Goal: Task Accomplishment & Management: Manage account settings

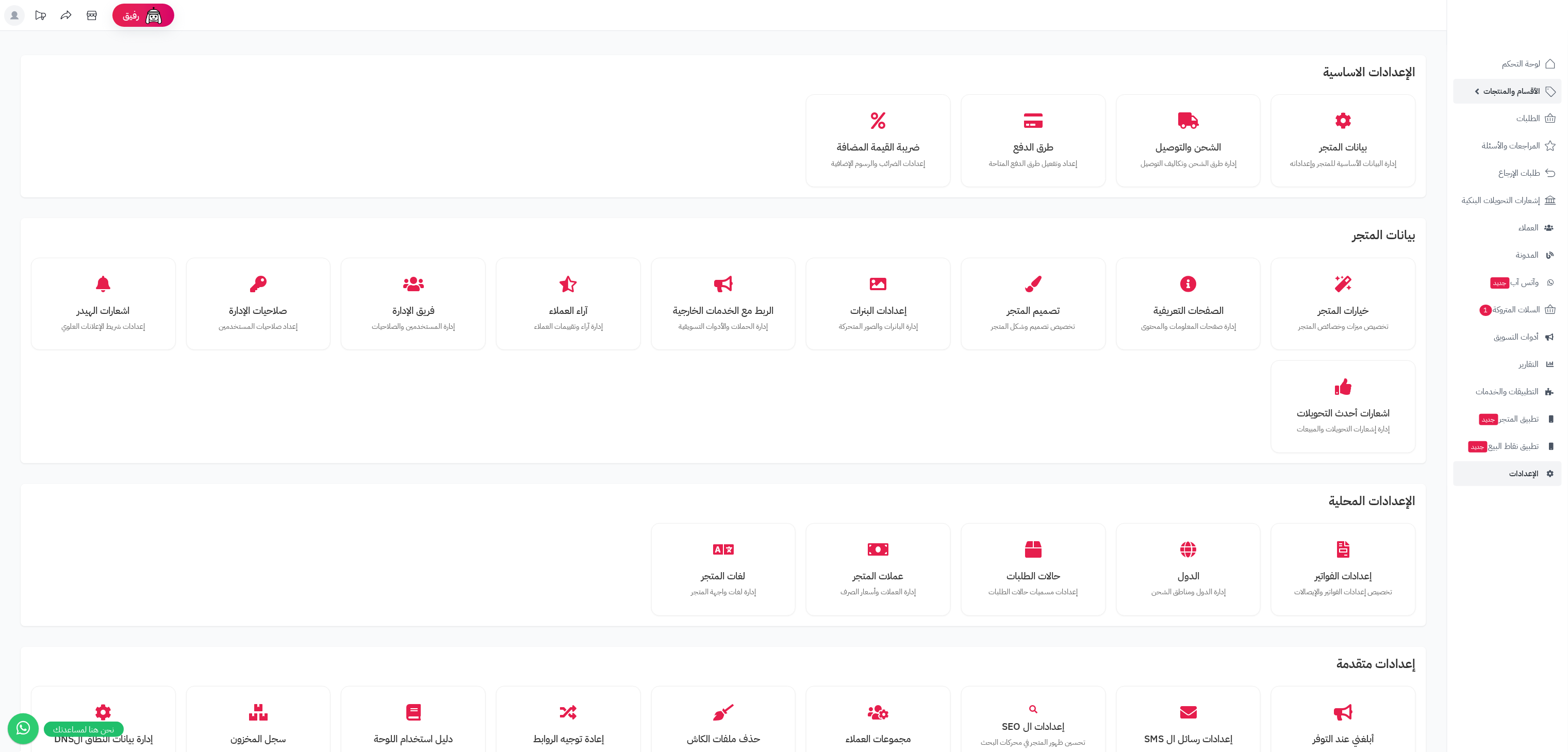
click at [1502, 90] on span "الأقسام والمنتجات" at bounding box center [1512, 91] width 57 height 14
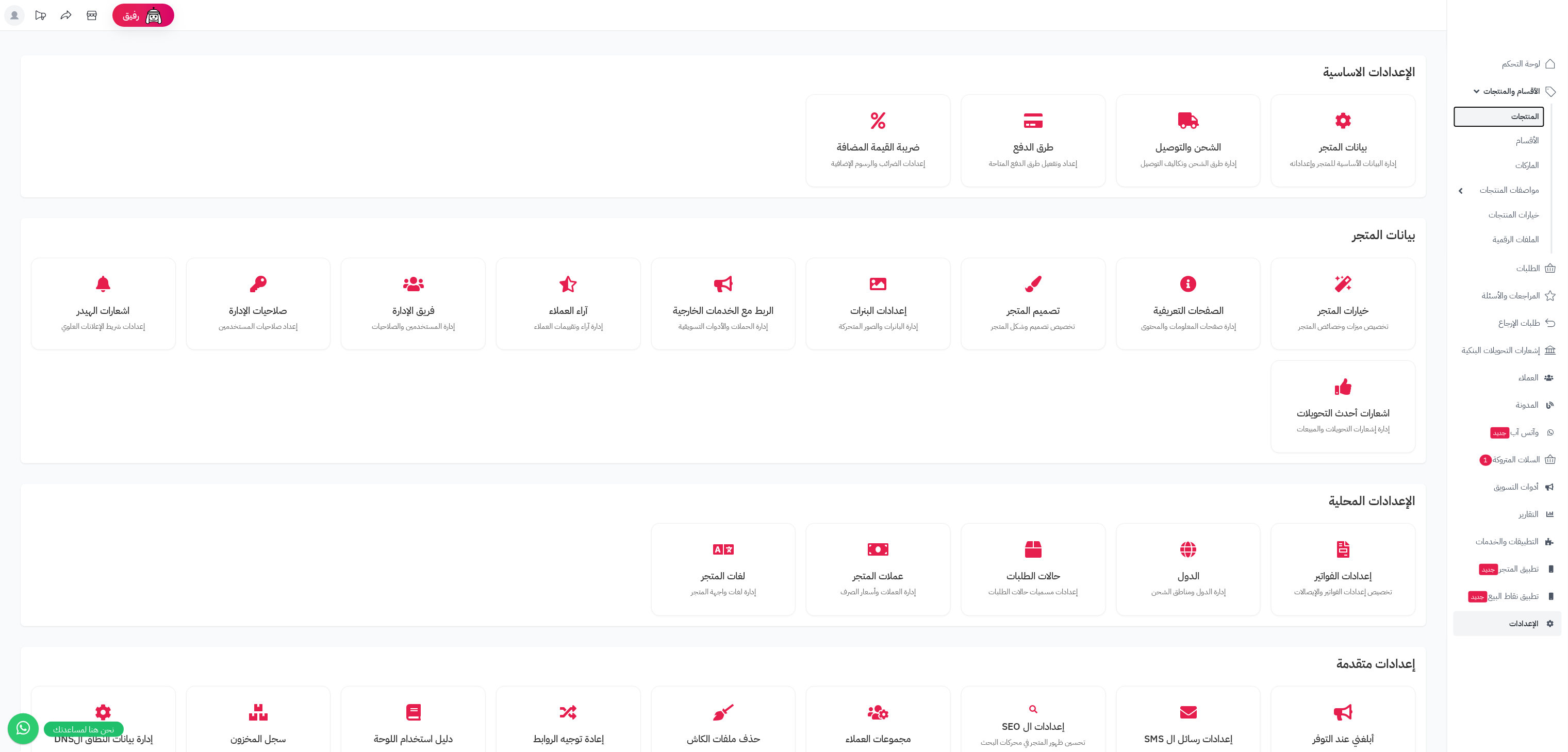
click at [1498, 122] on link "المنتجات" at bounding box center [1499, 117] width 91 height 21
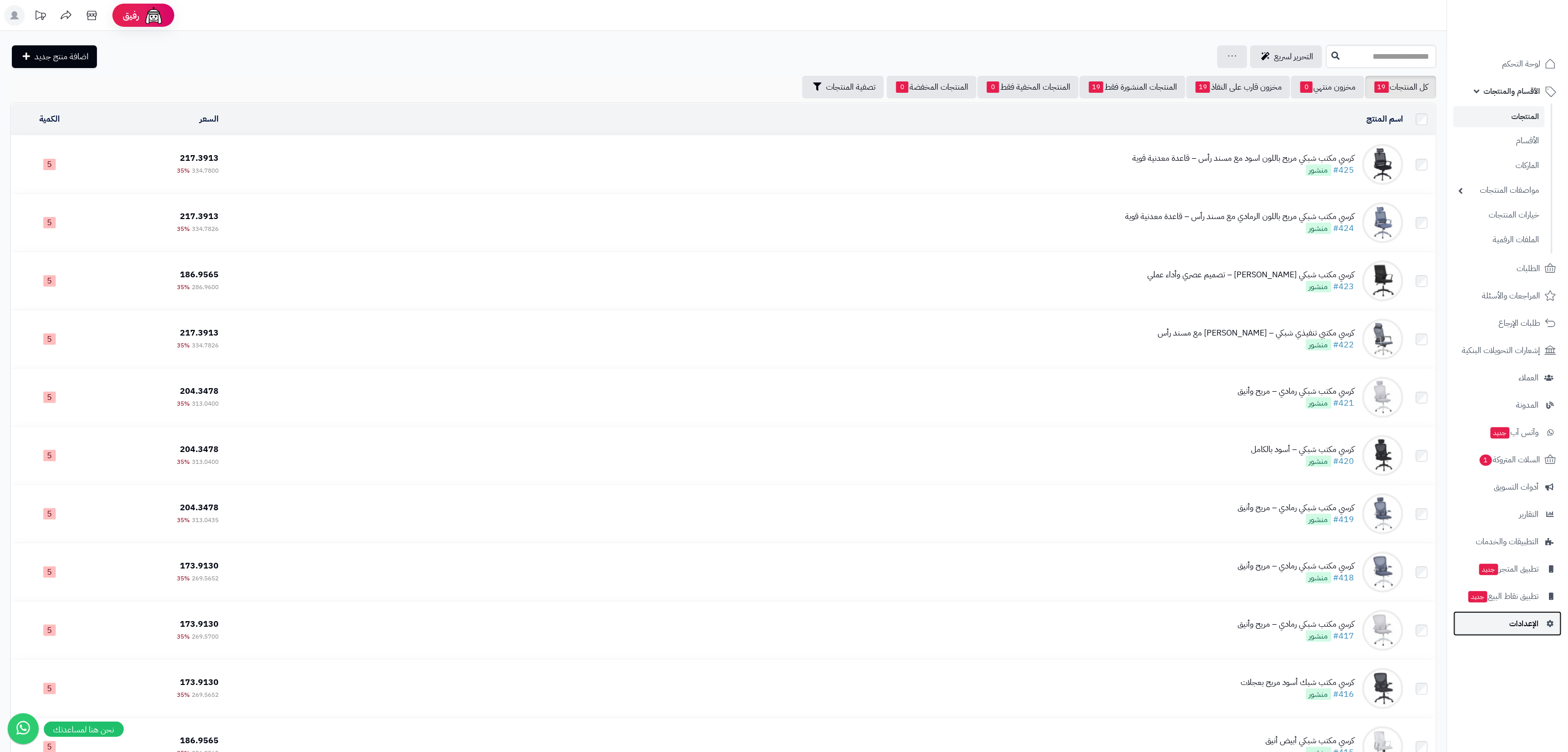
click at [1515, 621] on span "الإعدادات" at bounding box center [1524, 623] width 30 height 14
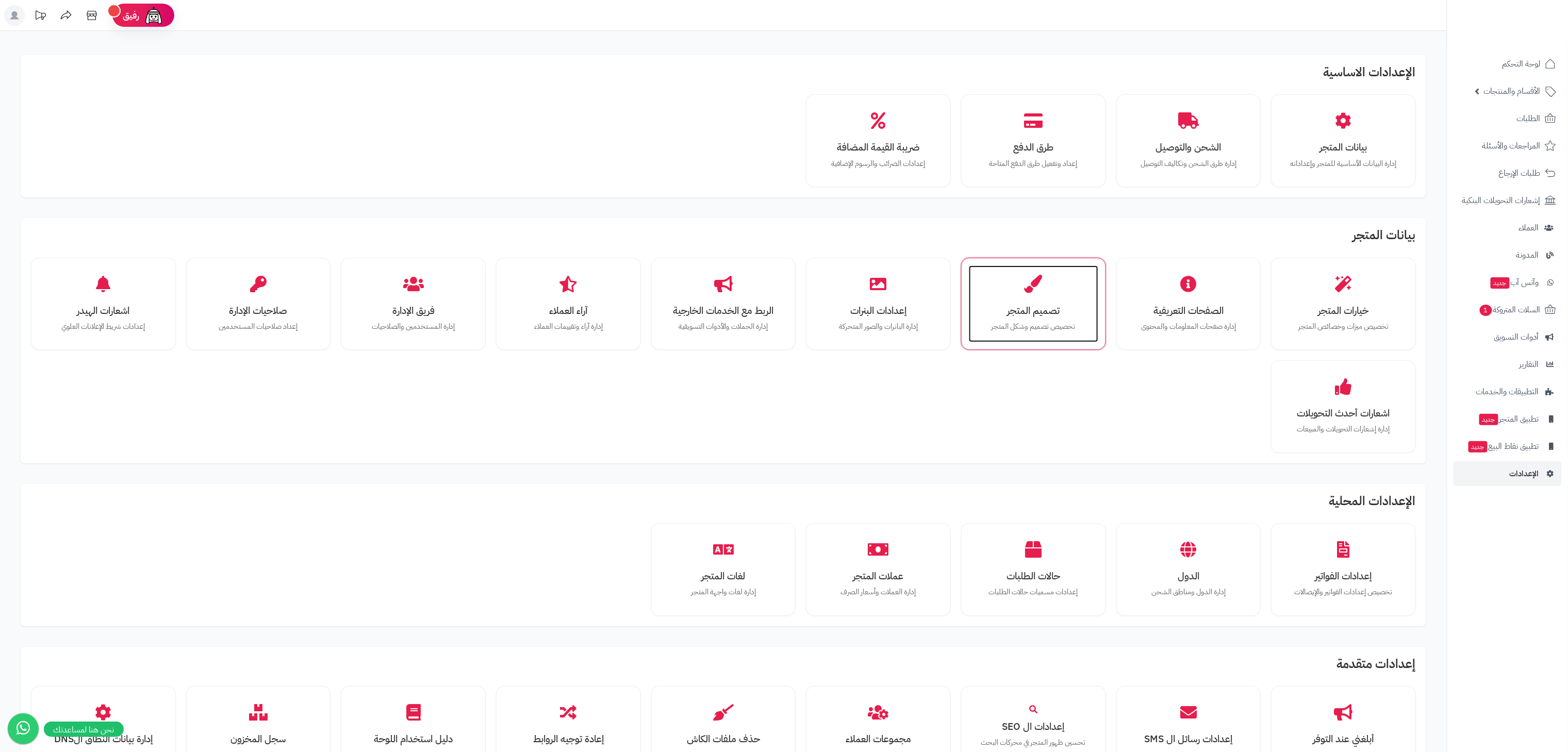
click at [1011, 315] on h3 "تصميم المتجر" at bounding box center [1033, 311] width 109 height 11
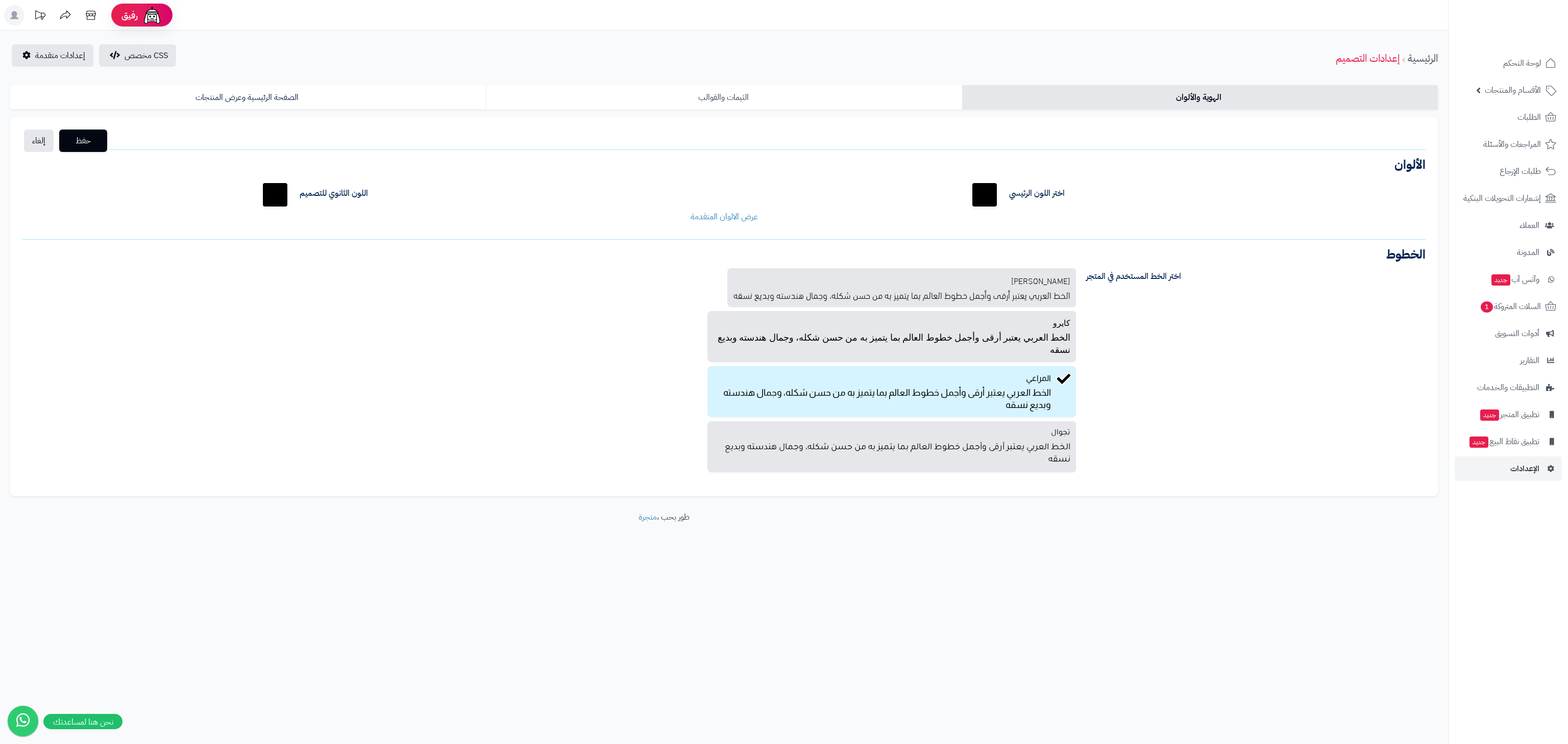
click at [782, 94] on link "الثيمات والقوالب" at bounding box center [724, 97] width 476 height 24
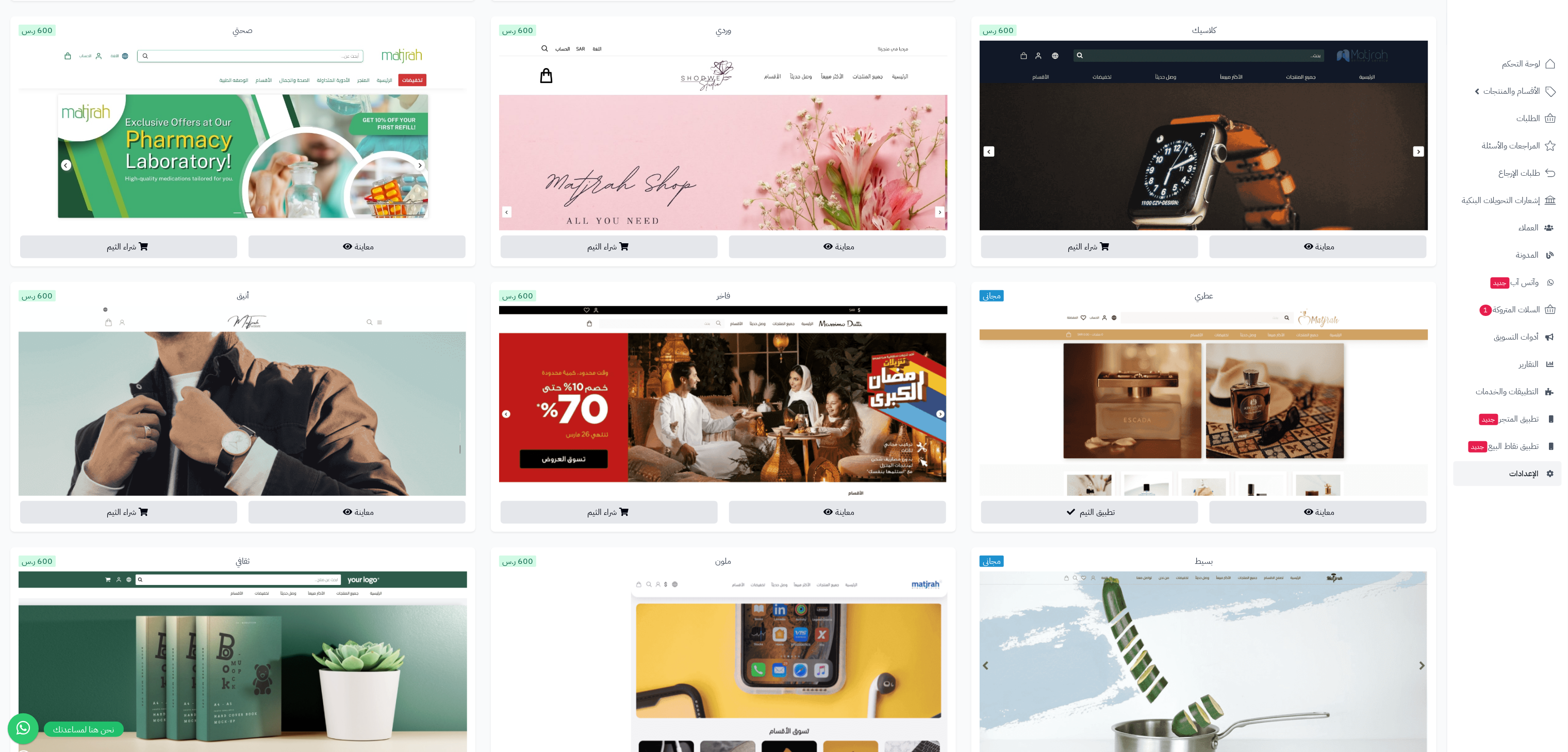
scroll to position [396, 0]
click at [820, 513] on button "معاينة" at bounding box center [837, 512] width 217 height 23
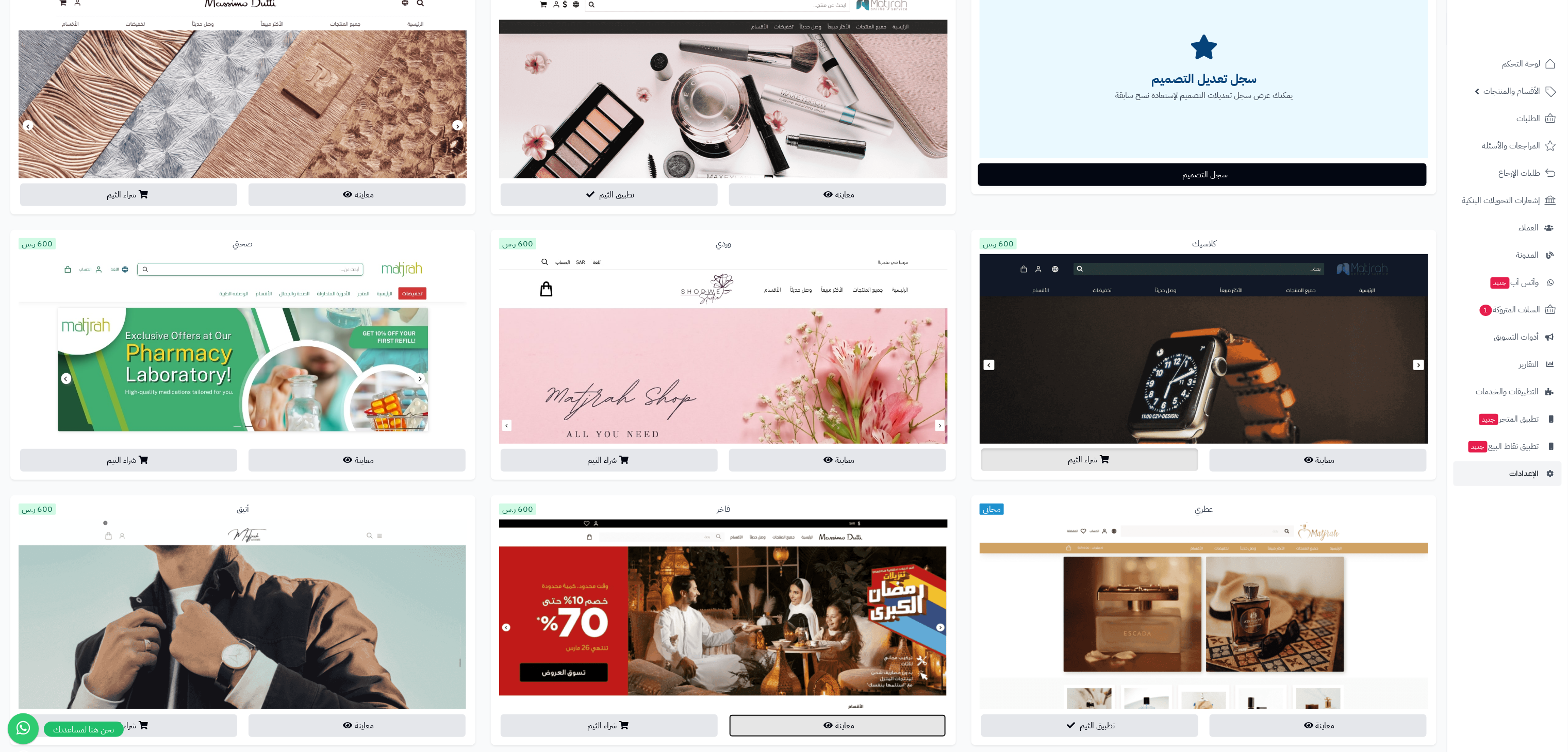
scroll to position [0, 0]
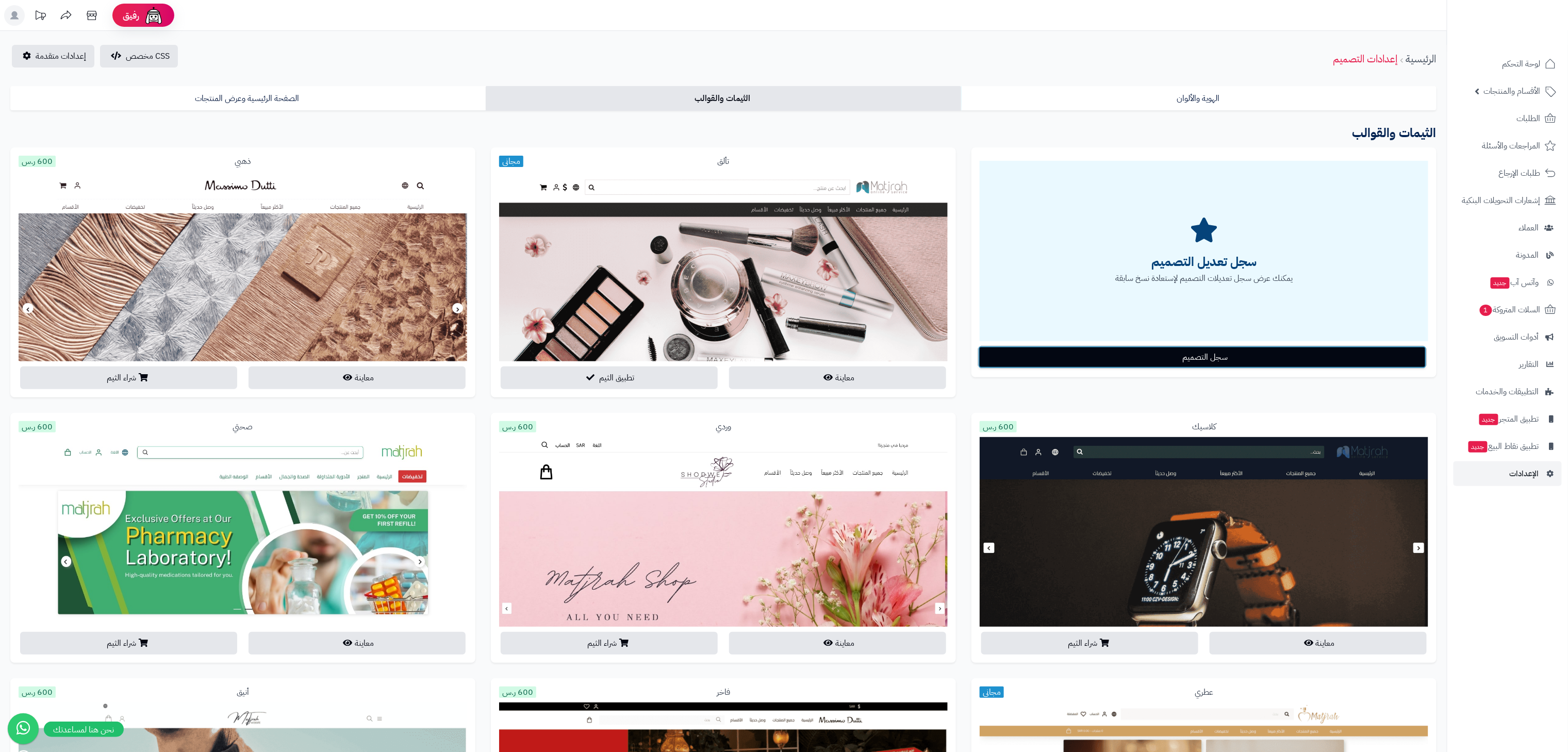
click at [1201, 360] on button "سجل التصميم" at bounding box center [1203, 357] width 449 height 23
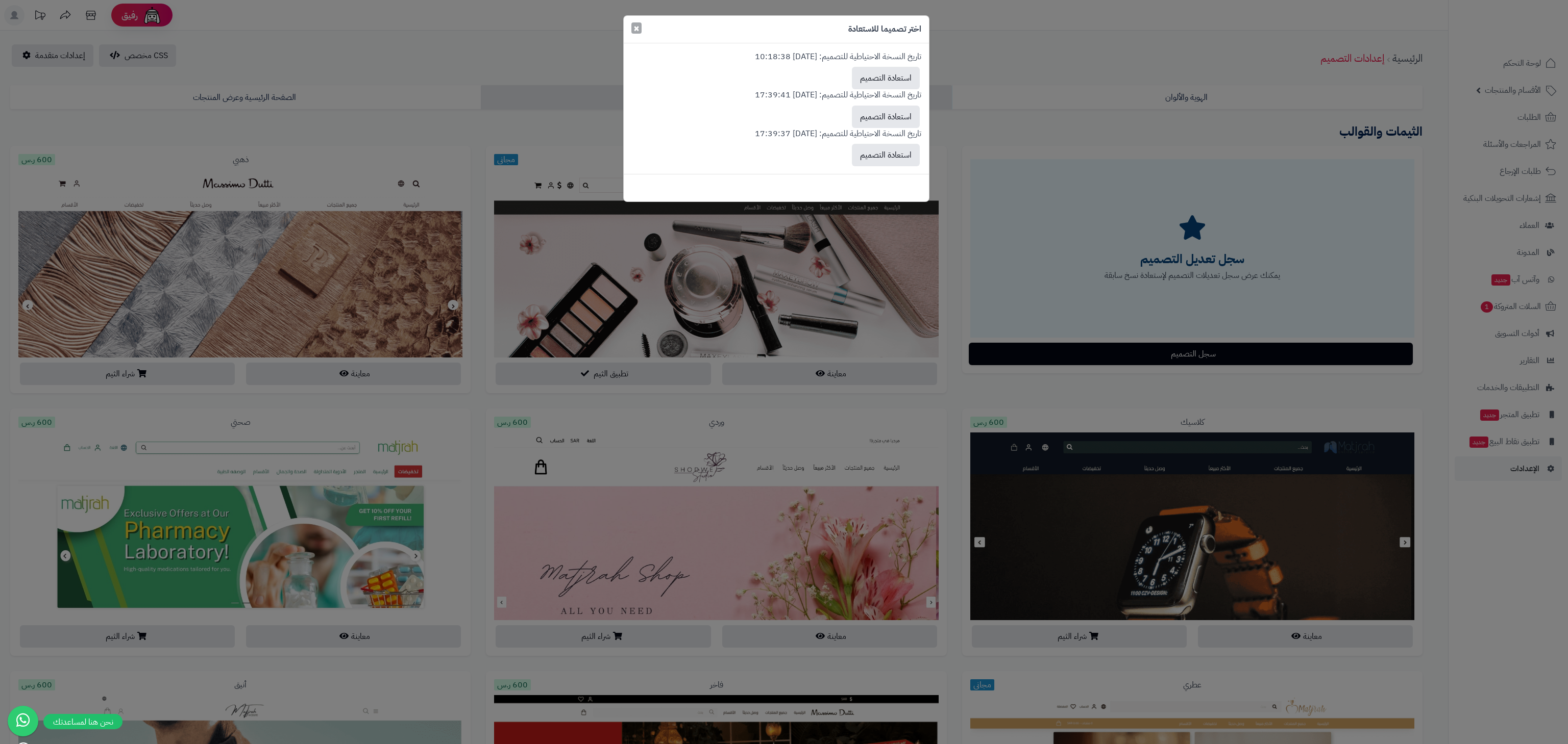
click at [635, 33] on span "×" at bounding box center [637, 28] width 6 height 15
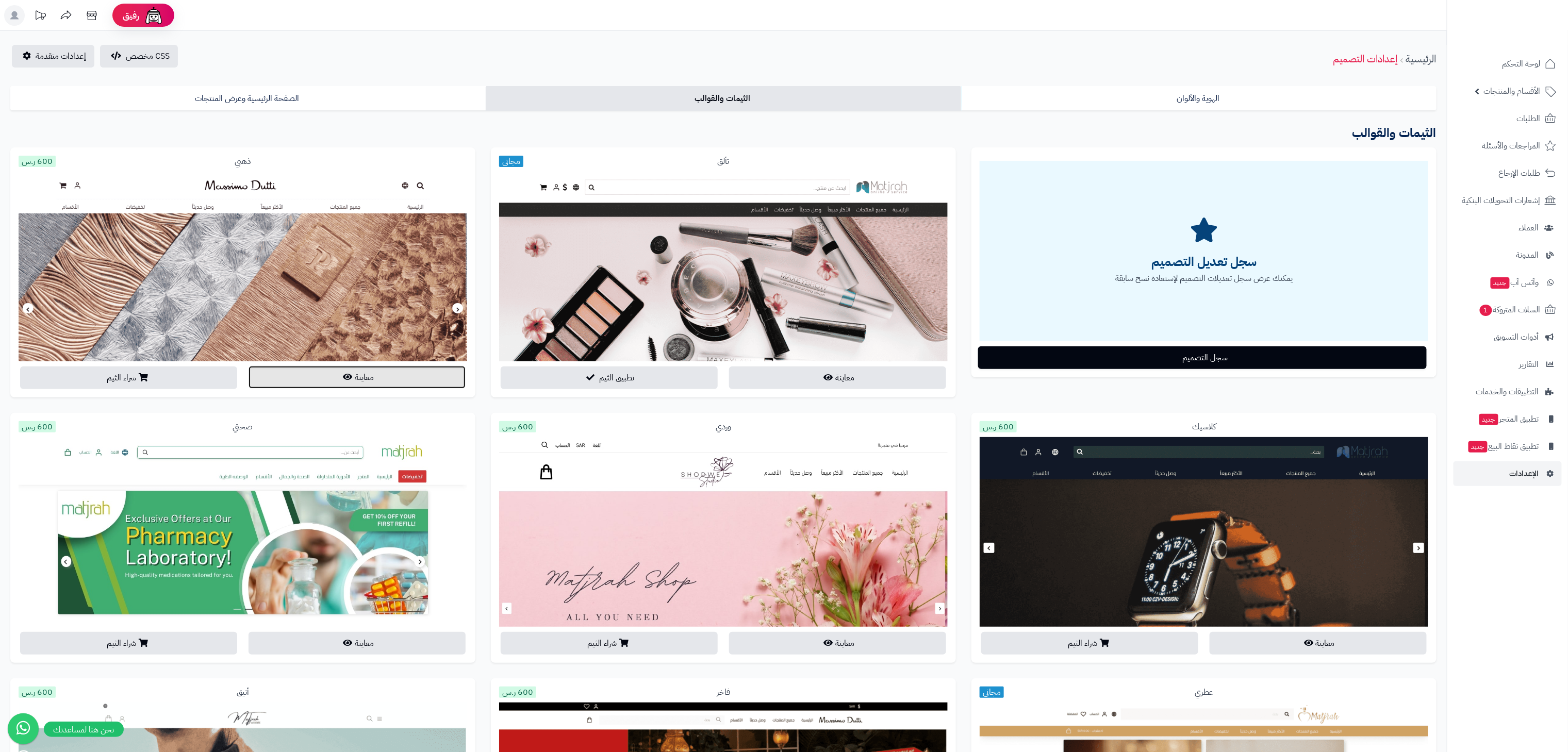
click at [304, 374] on button "معاينة" at bounding box center [357, 377] width 217 height 23
click at [34, 52] on link "إعدادات متقدمة" at bounding box center [53, 56] width 82 height 23
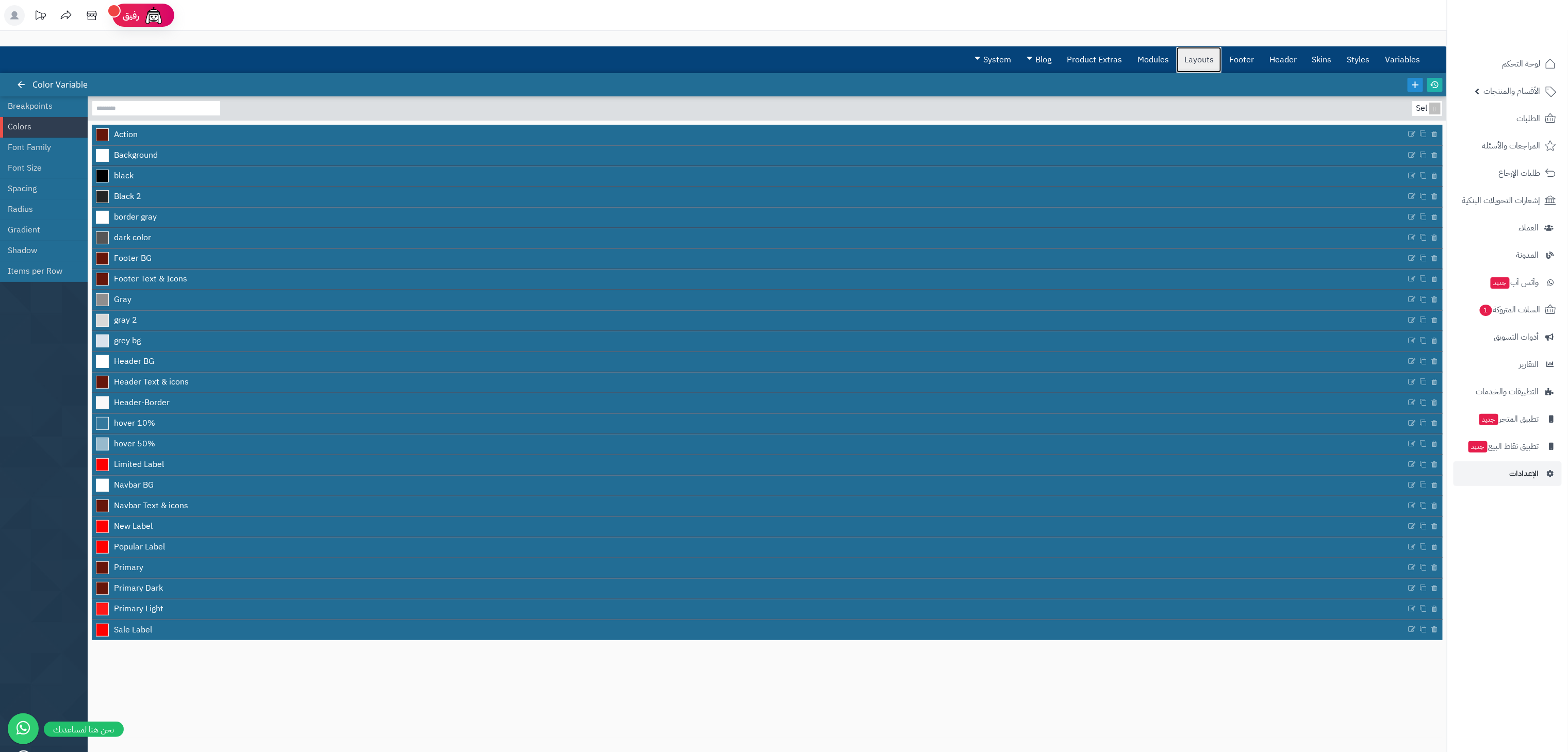
click at [1189, 49] on link "Layouts" at bounding box center [1199, 60] width 45 height 26
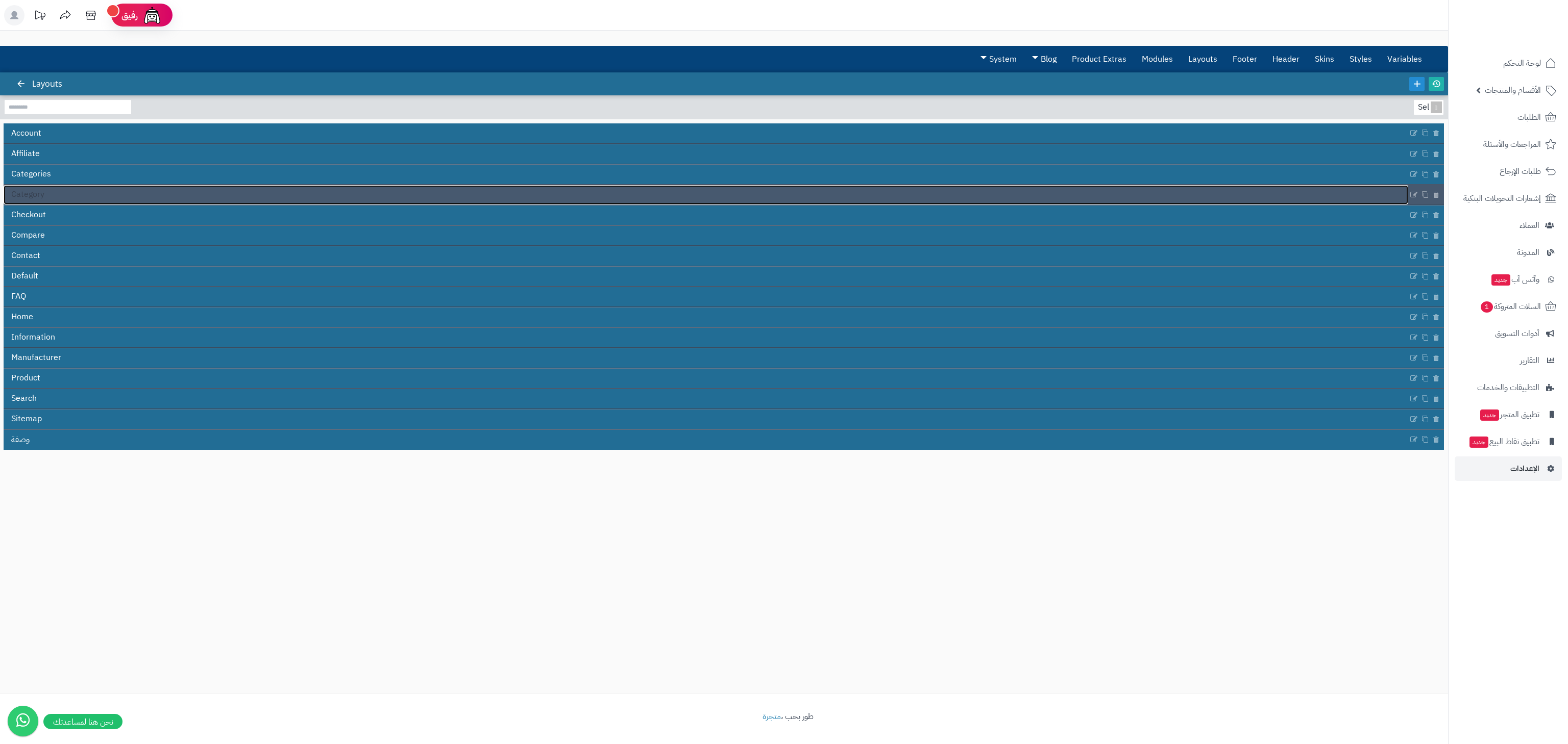
click at [496, 185] on link "Category" at bounding box center [706, 195] width 1405 height 19
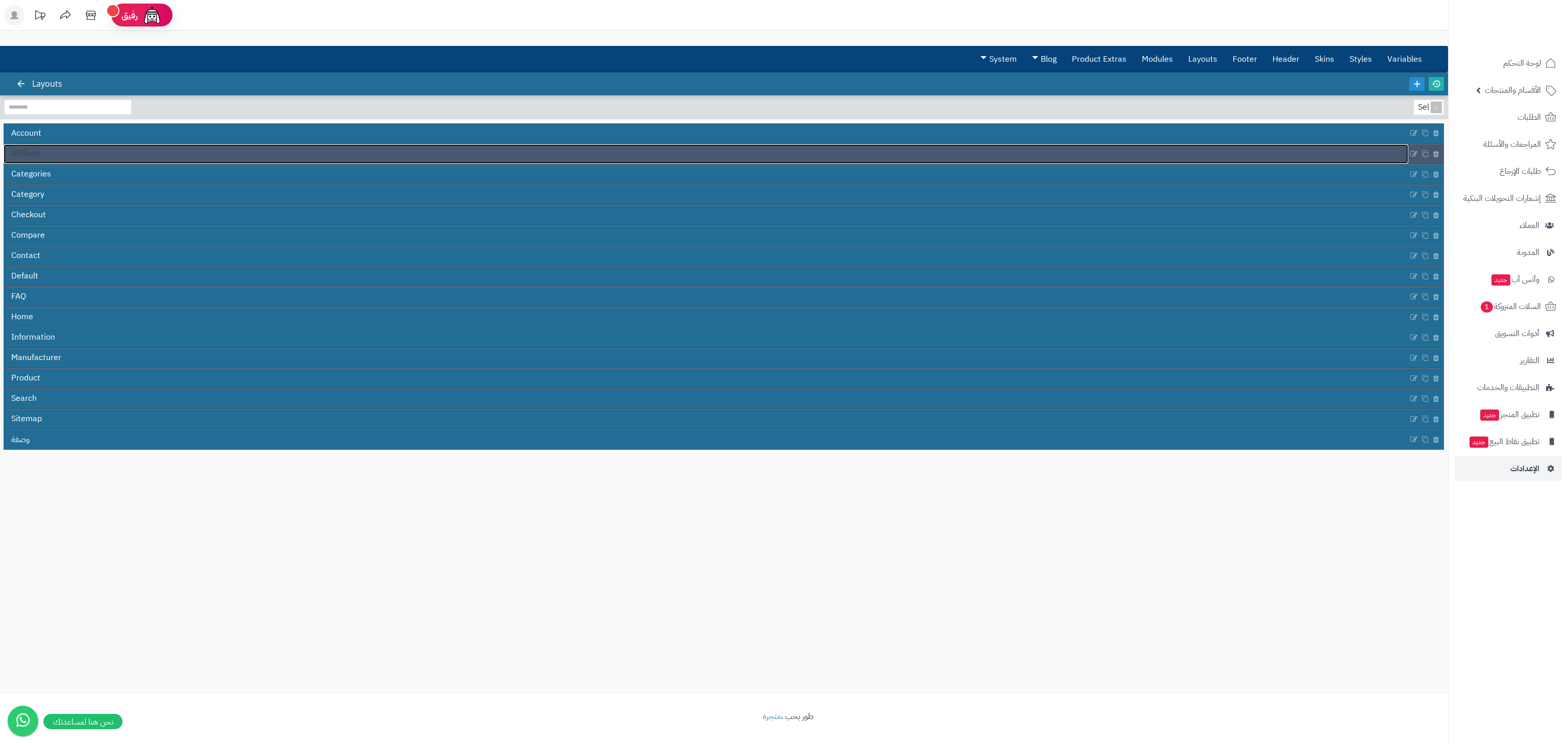
click at [402, 150] on link "Affiliate" at bounding box center [706, 154] width 1405 height 19
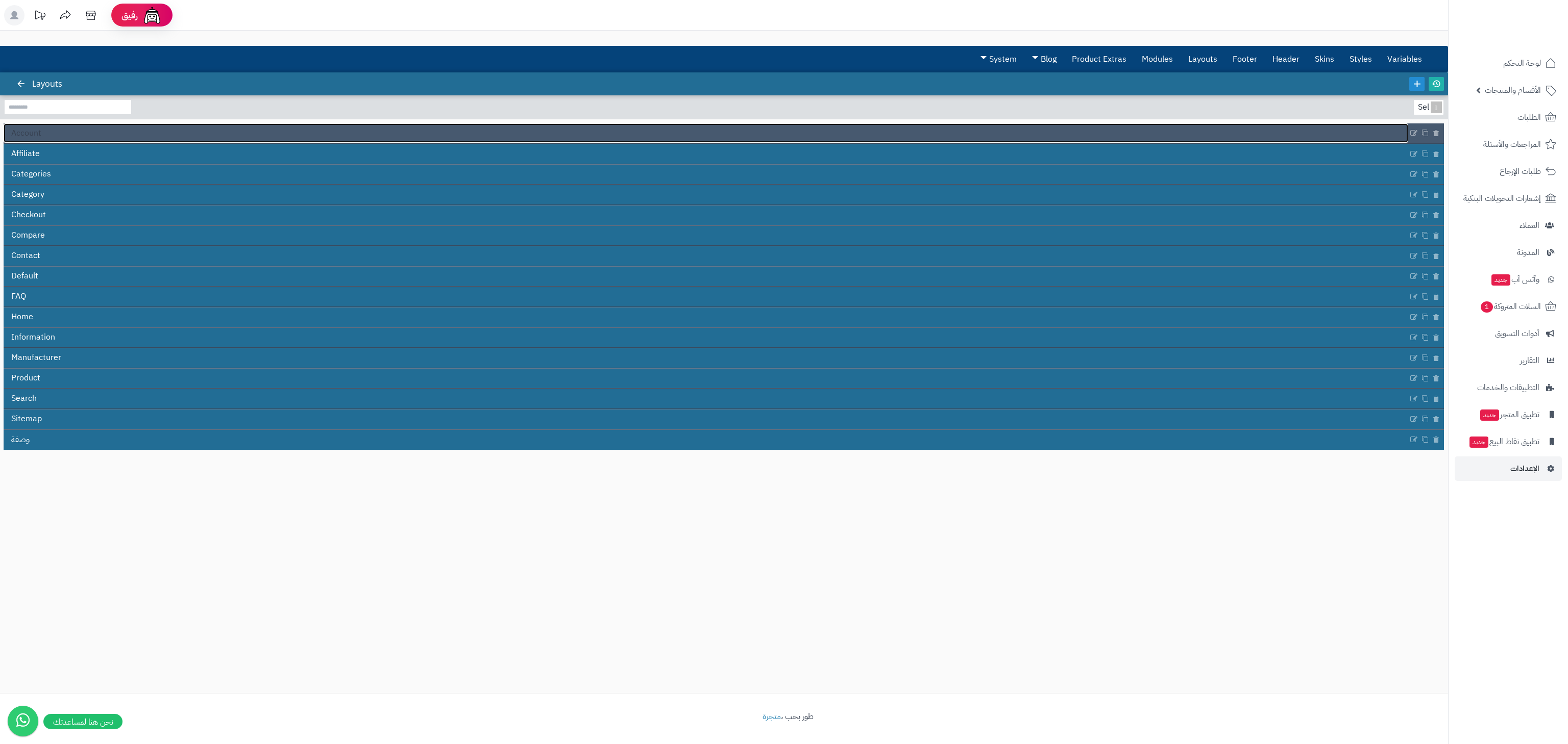
click at [313, 128] on link "Account" at bounding box center [706, 133] width 1405 height 19
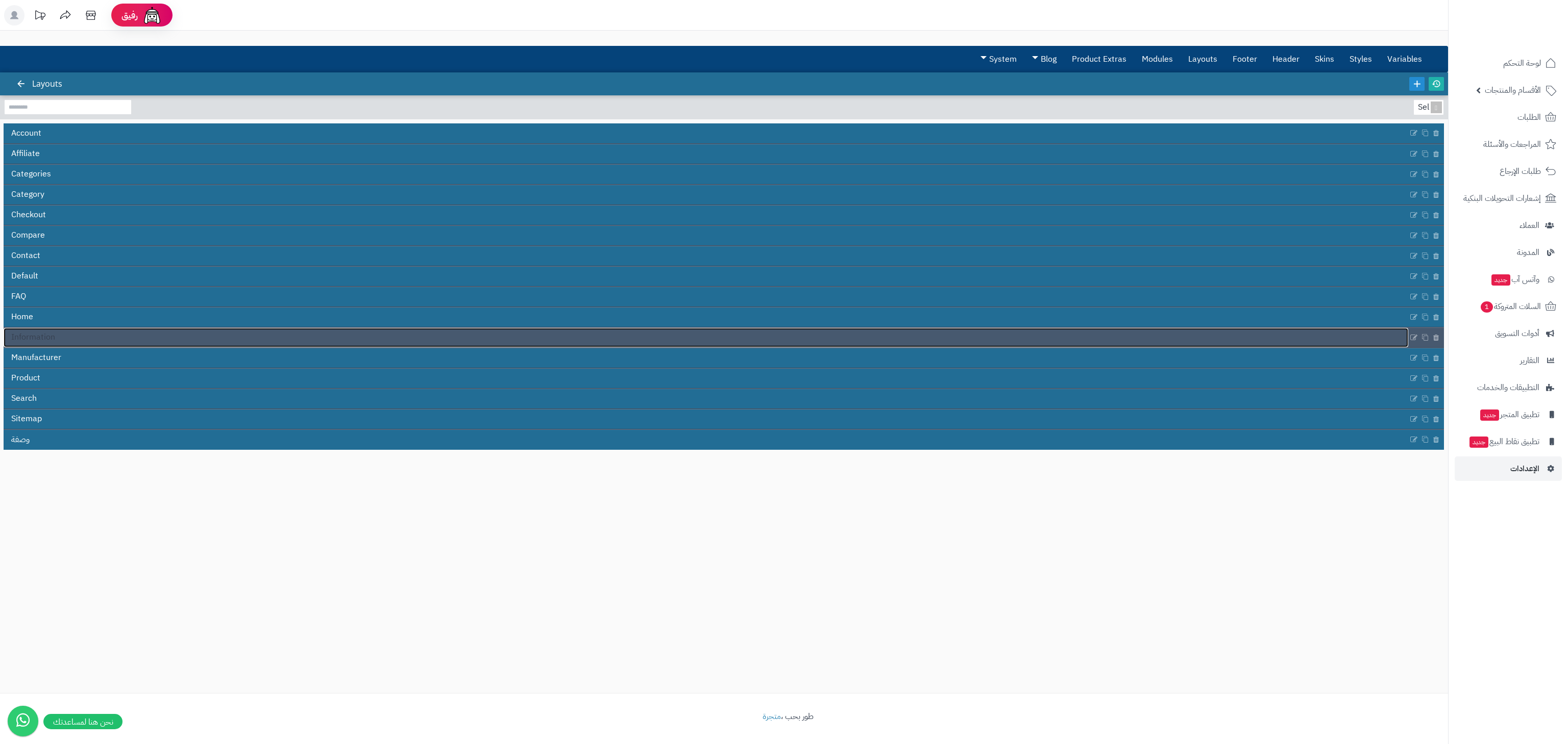
click at [170, 335] on link "Information" at bounding box center [706, 338] width 1405 height 19
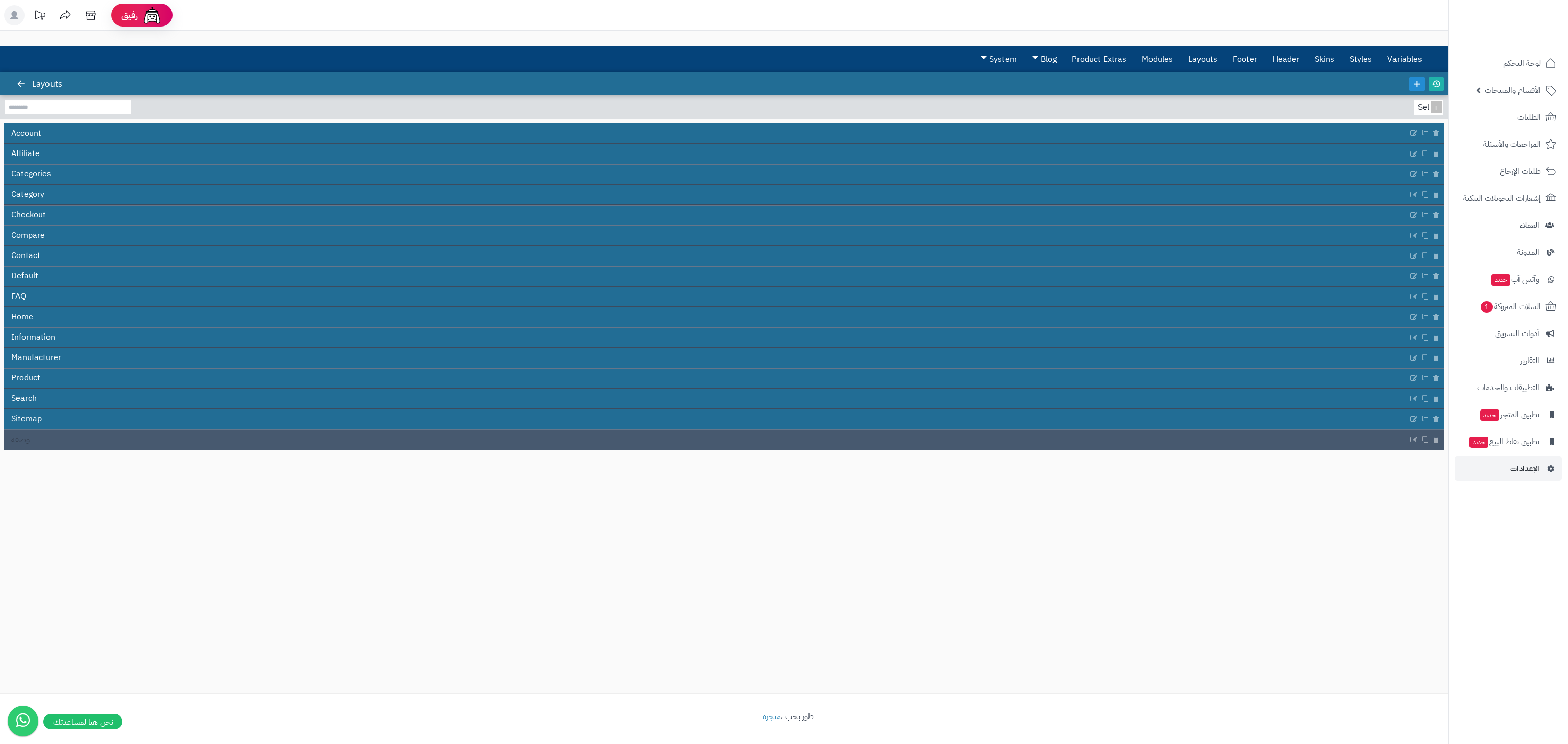
click at [119, 450] on div "3.0.48 Layouts Select... Account Affiliate Categories Category Checkout Compare…" at bounding box center [724, 383] width 1448 height 621
click at [96, 446] on link "وصفة" at bounding box center [706, 440] width 1405 height 19
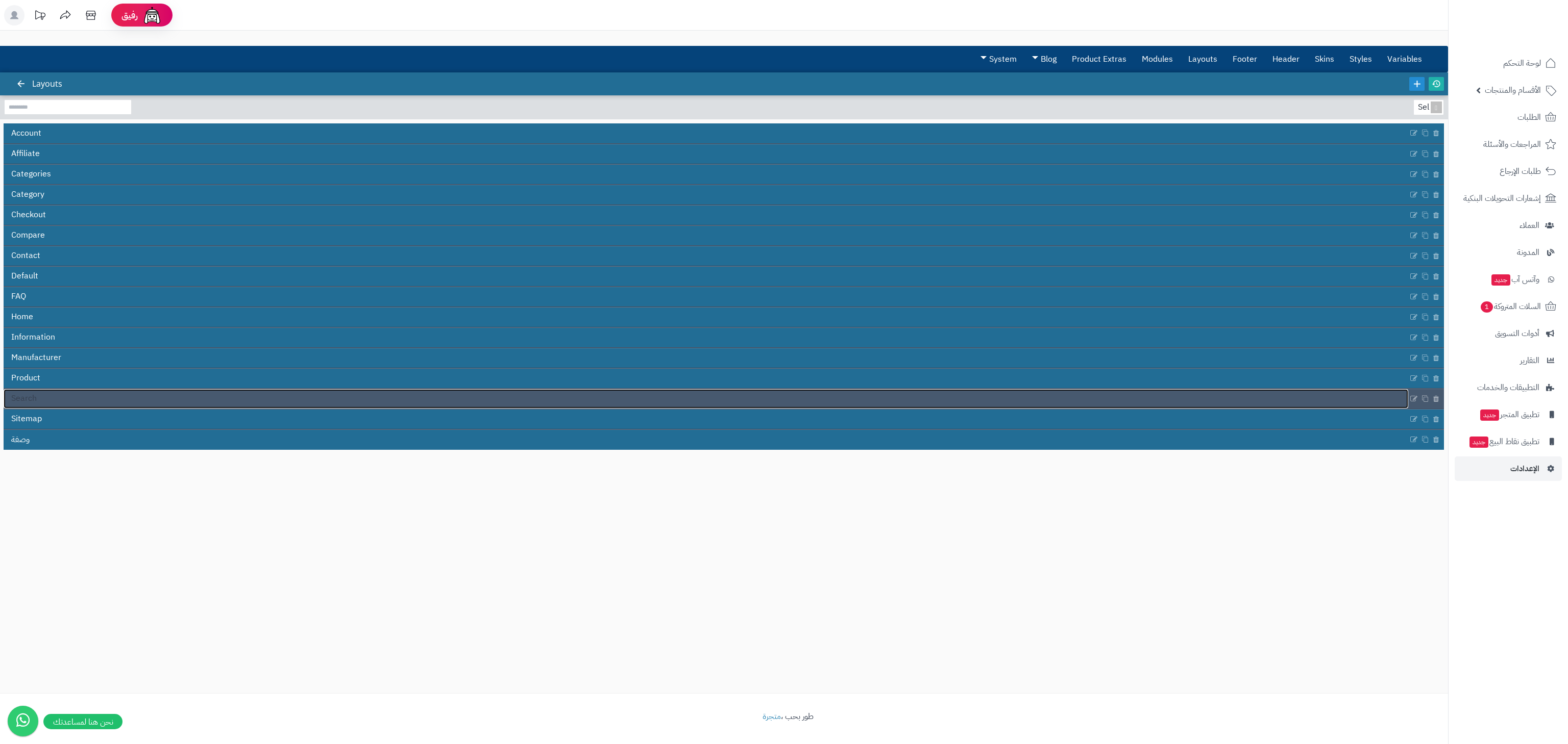
click at [54, 403] on link "Search" at bounding box center [706, 399] width 1405 height 19
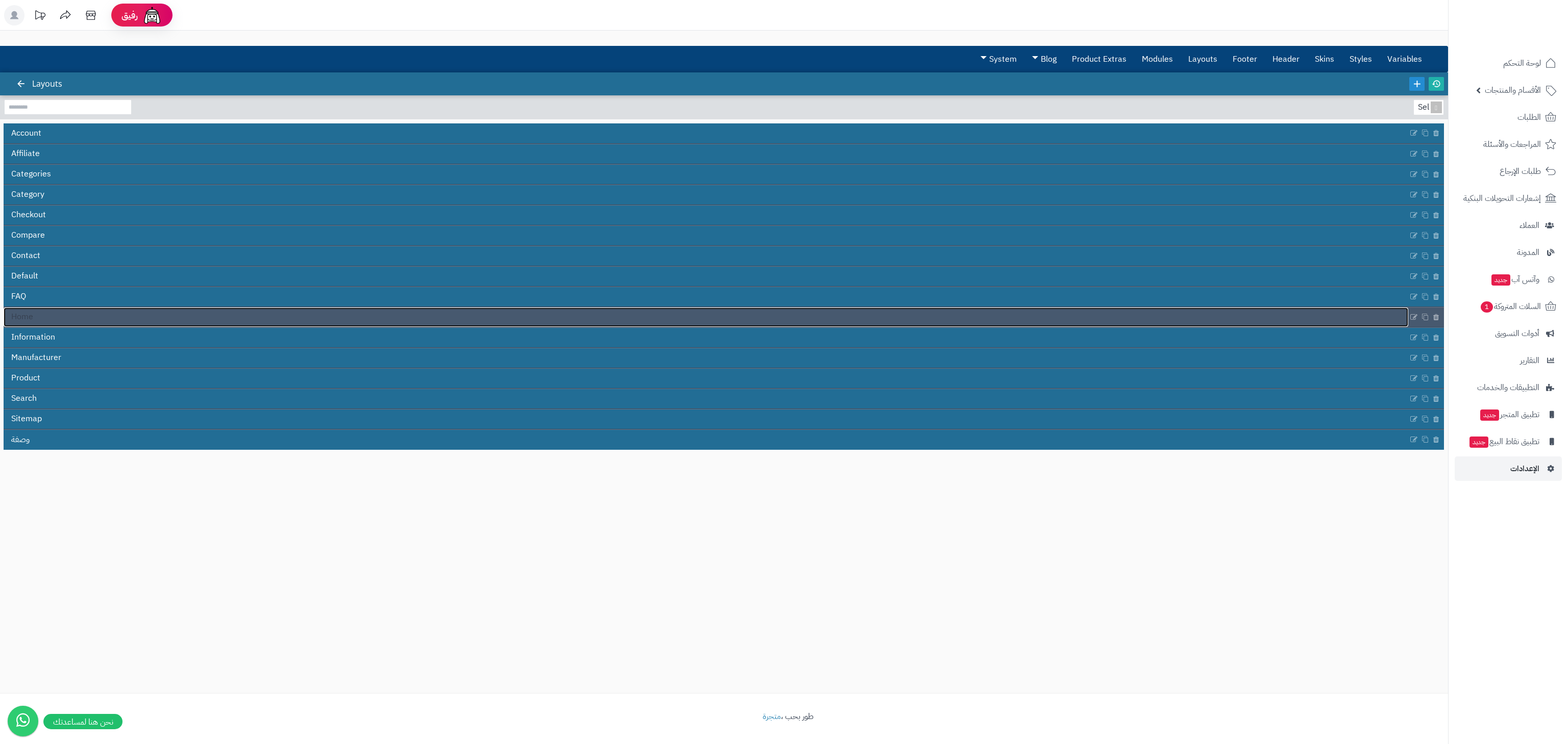
click at [56, 313] on link "Home" at bounding box center [706, 318] width 1405 height 19
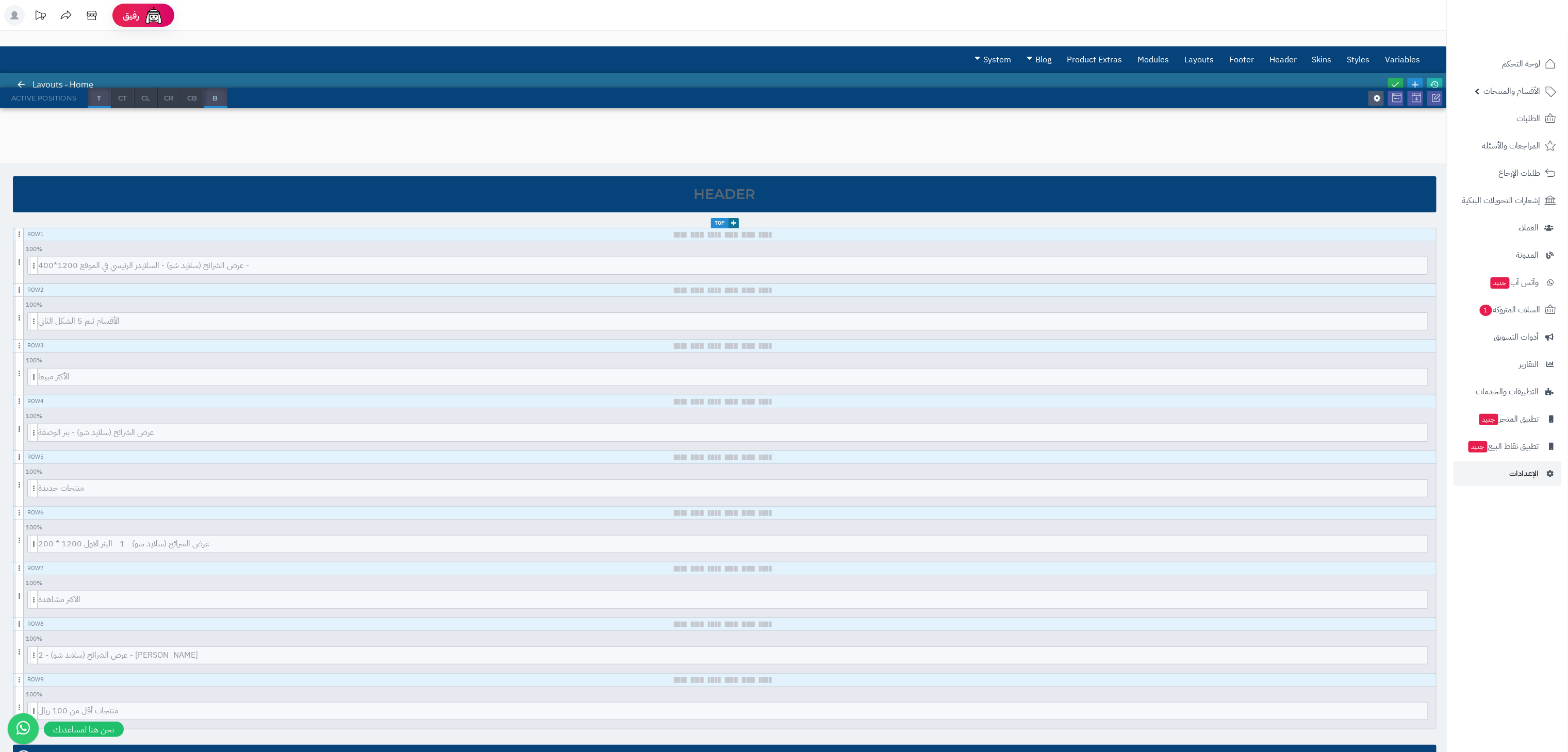
click at [507, 117] on div "3.0.48 Layouts - Home Active Positions T CT CL CR CB B Header Top Row 1 100 % 1…" at bounding box center [723, 598] width 1447 height 1049
click at [1196, 56] on link "Layouts" at bounding box center [1199, 60] width 45 height 26
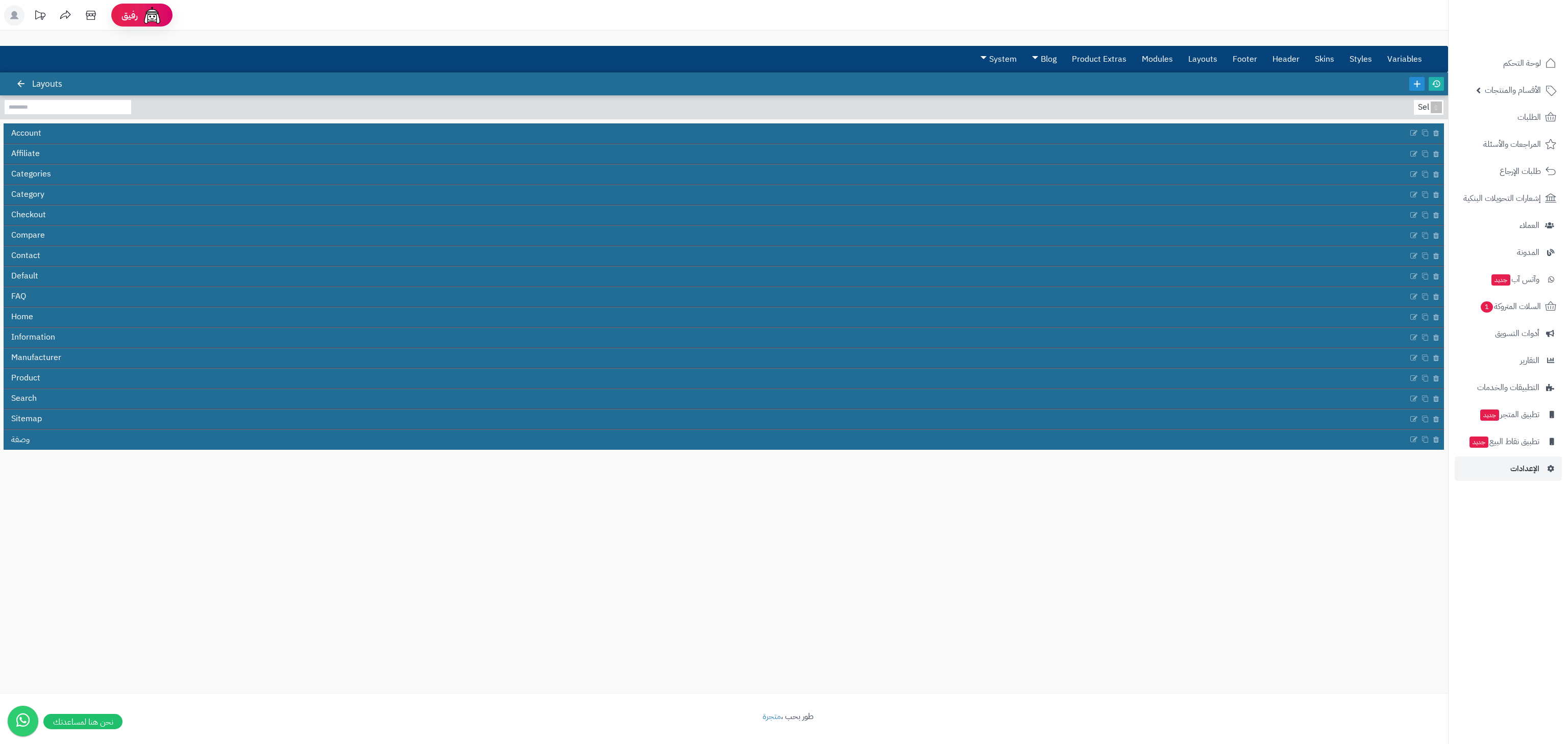
click at [735, 570] on div "3.0.48 Layouts Select... Account Affiliate Categories Category Checkout Compare…" at bounding box center [724, 383] width 1448 height 621
